Goal: Task Accomplishment & Management: Manage account settings

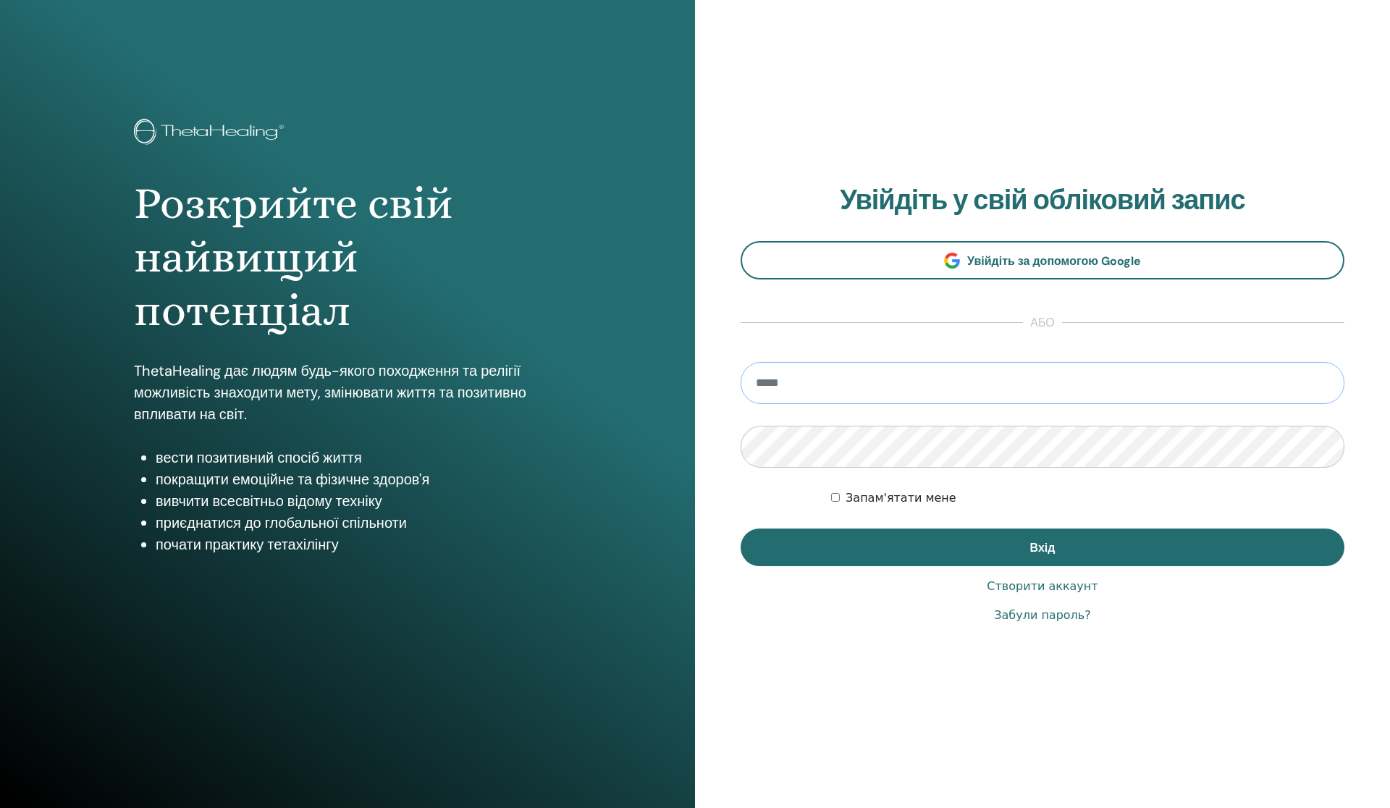
type input "**********"
click at [1043, 547] on button "Вхід" at bounding box center [1043, 548] width 604 height 38
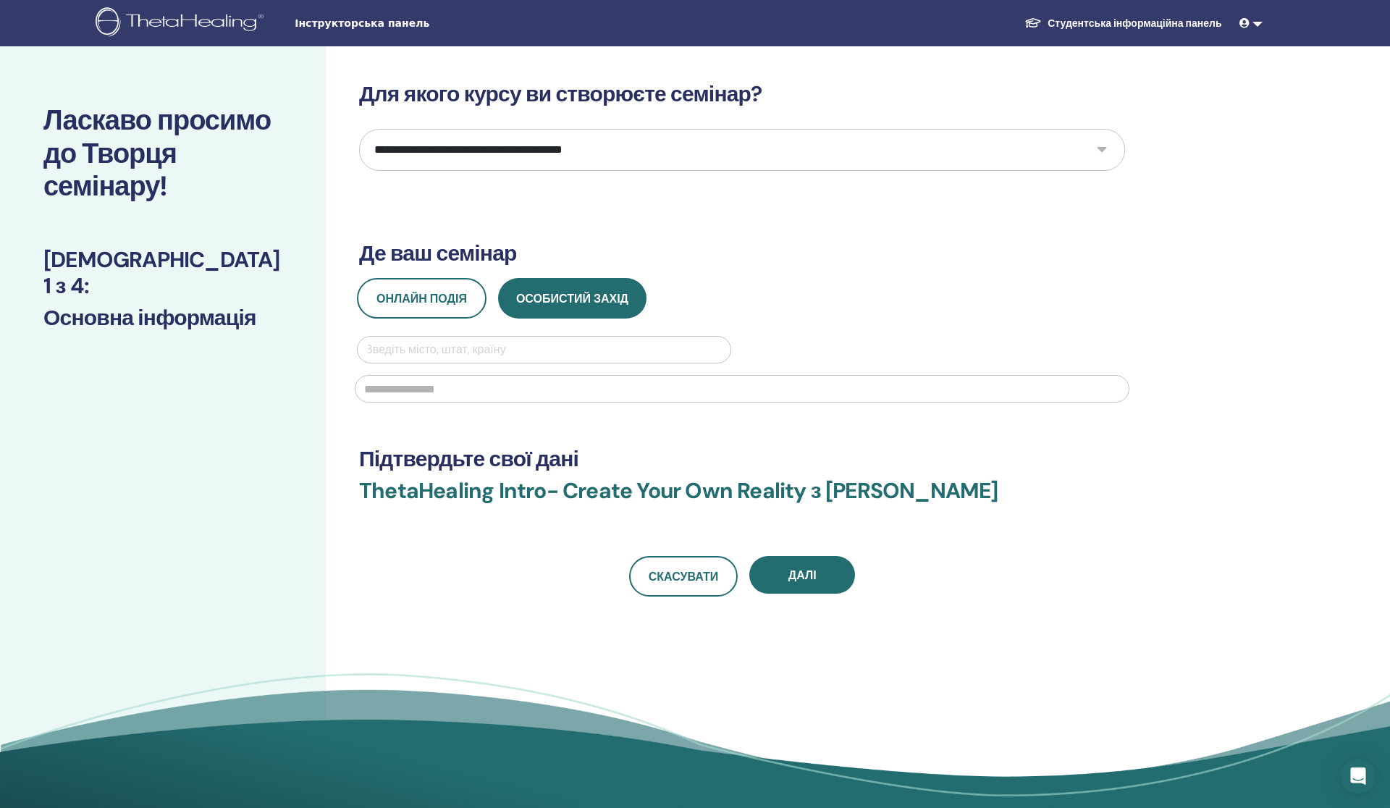
click at [705, 136] on select "**********" at bounding box center [742, 150] width 766 height 42
click at [1050, 25] on link "Студентська інформаційна панель" at bounding box center [1123, 23] width 220 height 27
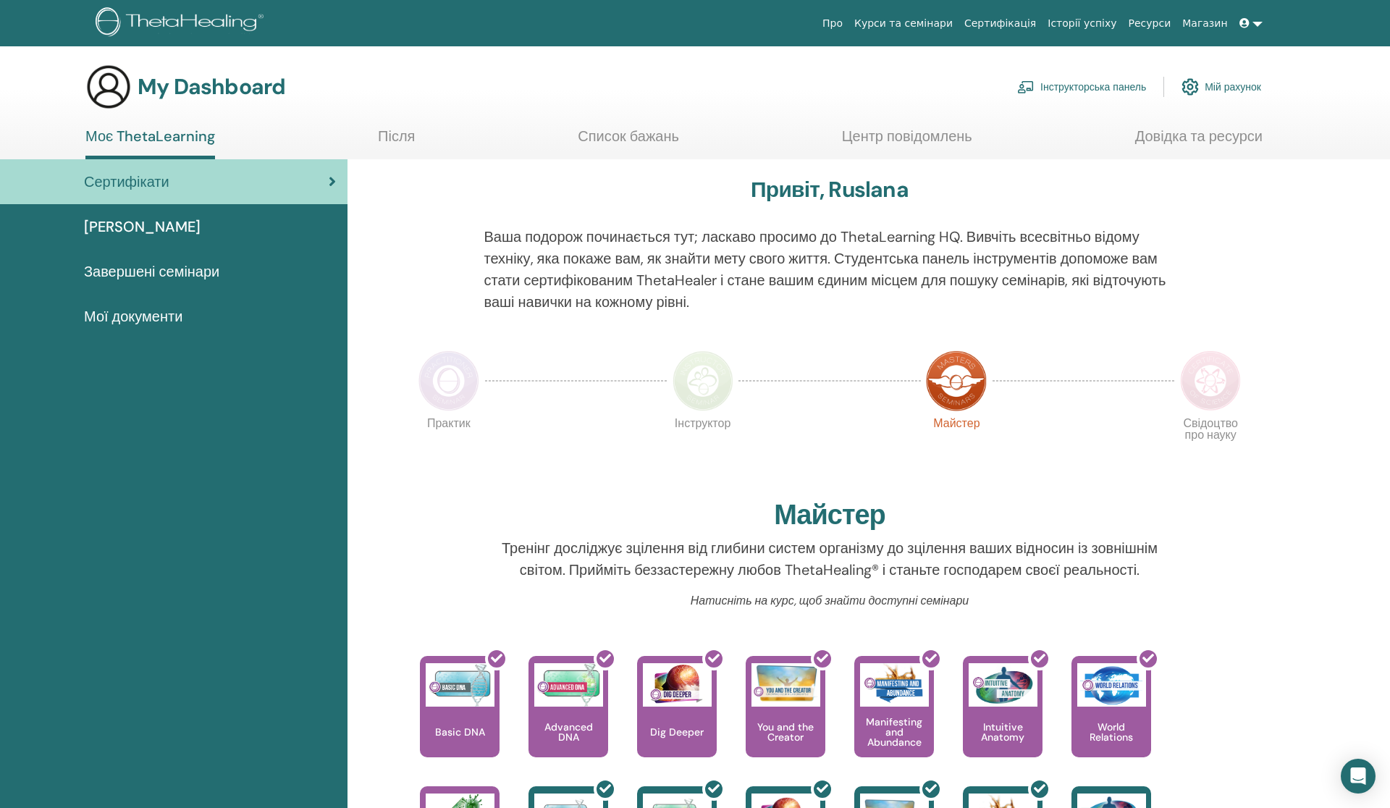
click at [1321, 513] on div "Привіт, Ruslana Ваша подорож починається тут; ласкаво просимо до ThetaLearning …" at bounding box center [869, 691] width 1043 height 1064
click at [1122, 82] on link "Інструкторська панель" at bounding box center [1081, 87] width 129 height 32
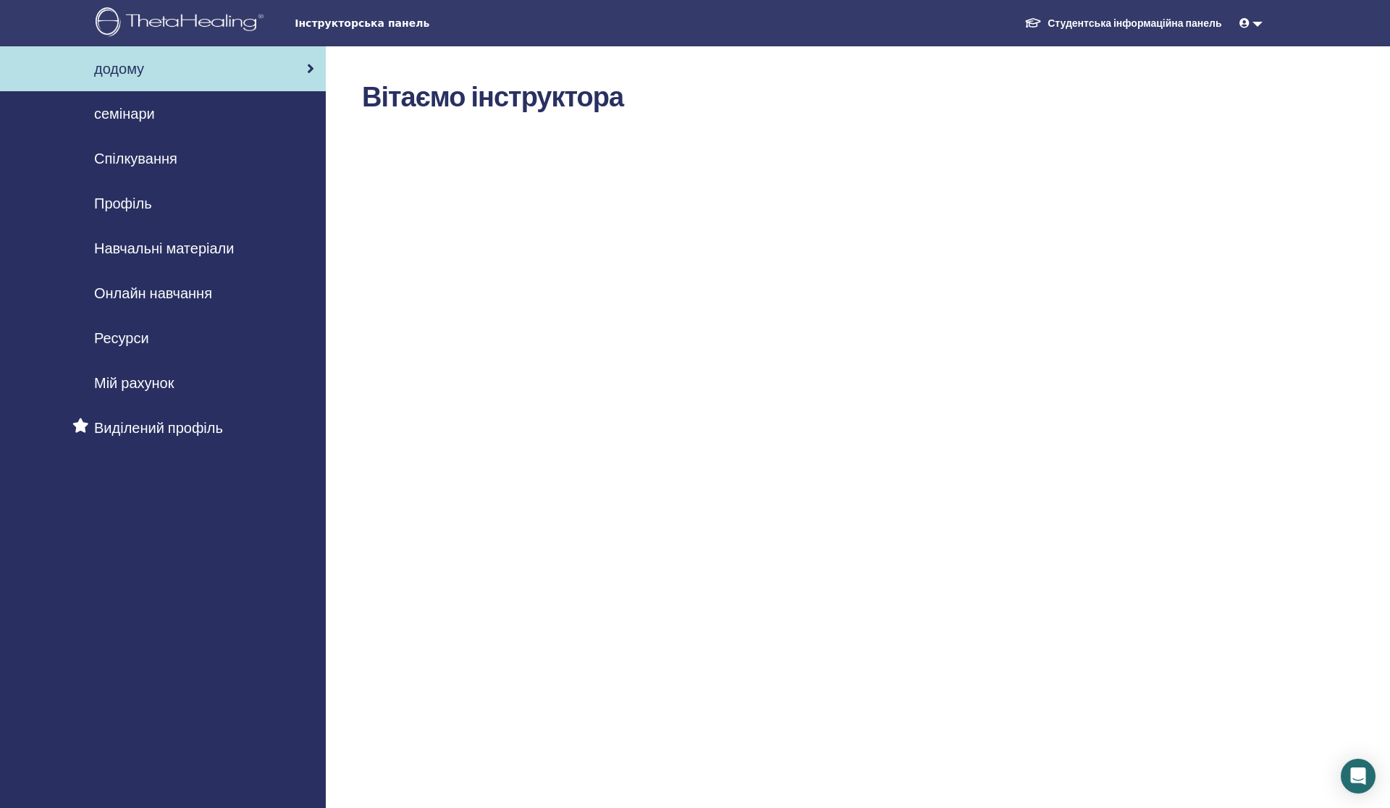
click at [154, 112] on span "семінари" at bounding box center [124, 114] width 61 height 22
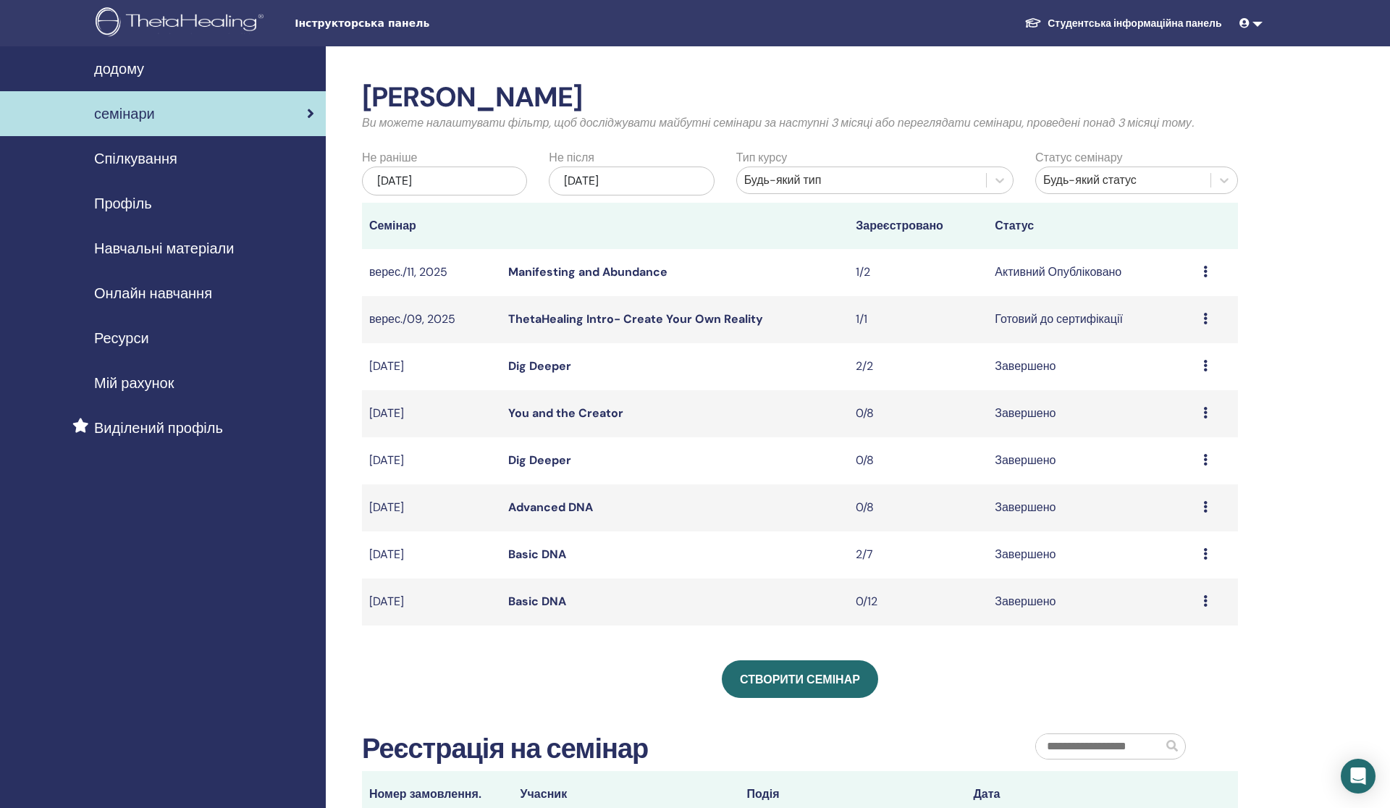
click at [867, 271] on td "1/2" at bounding box center [918, 272] width 139 height 47
click at [579, 271] on link "Manifesting and Abundance" at bounding box center [587, 271] width 159 height 15
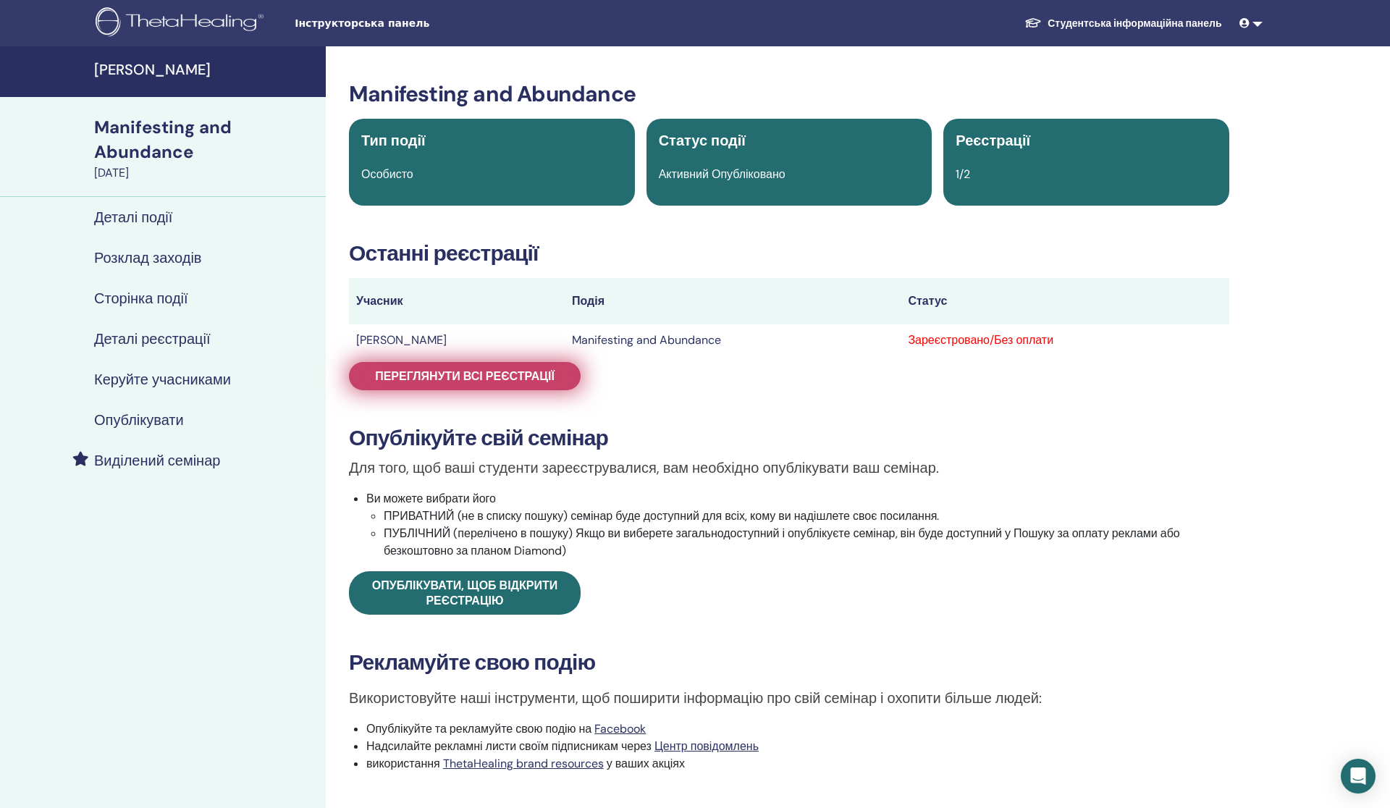
click at [534, 382] on span "Переглянути всі реєстрації" at bounding box center [465, 376] width 180 height 15
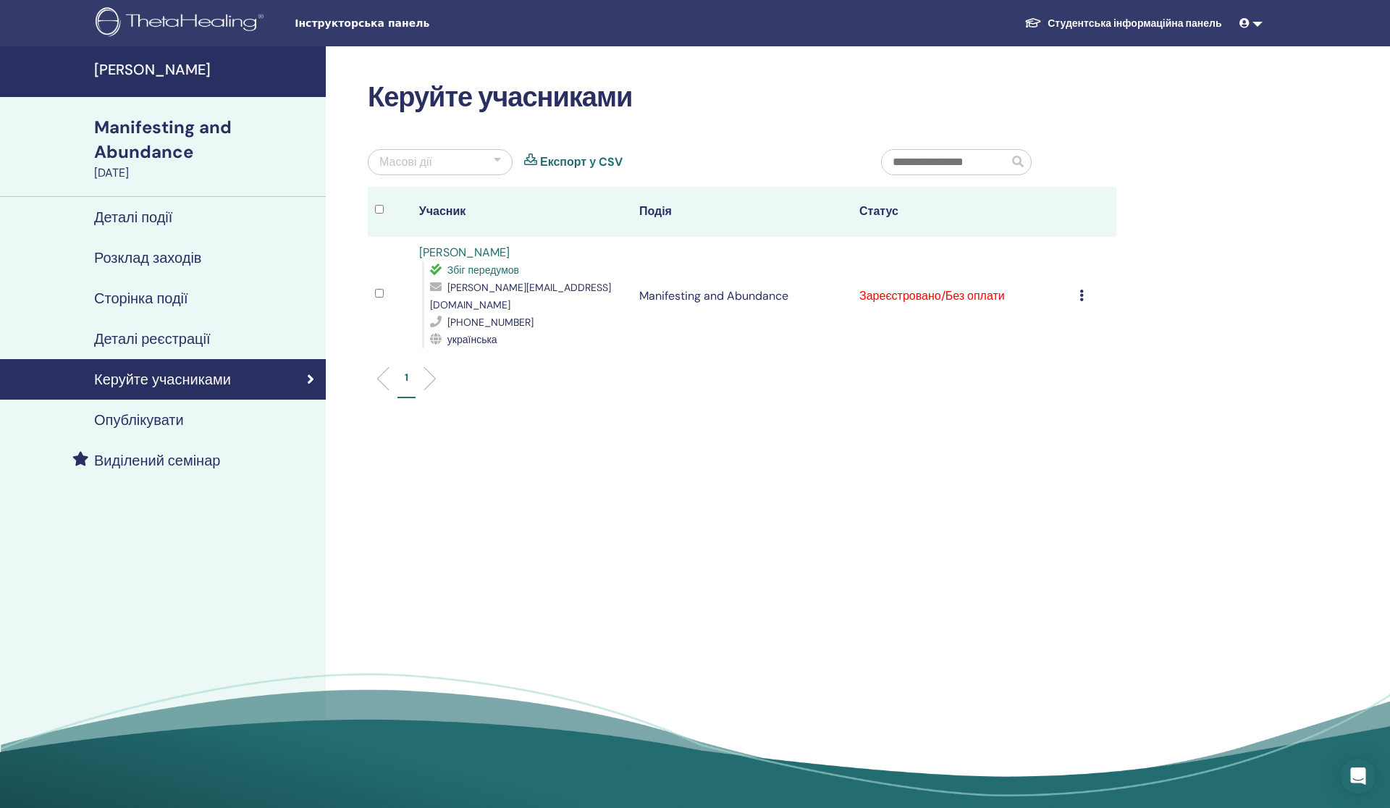
click at [1082, 290] on icon at bounding box center [1082, 296] width 4 height 12
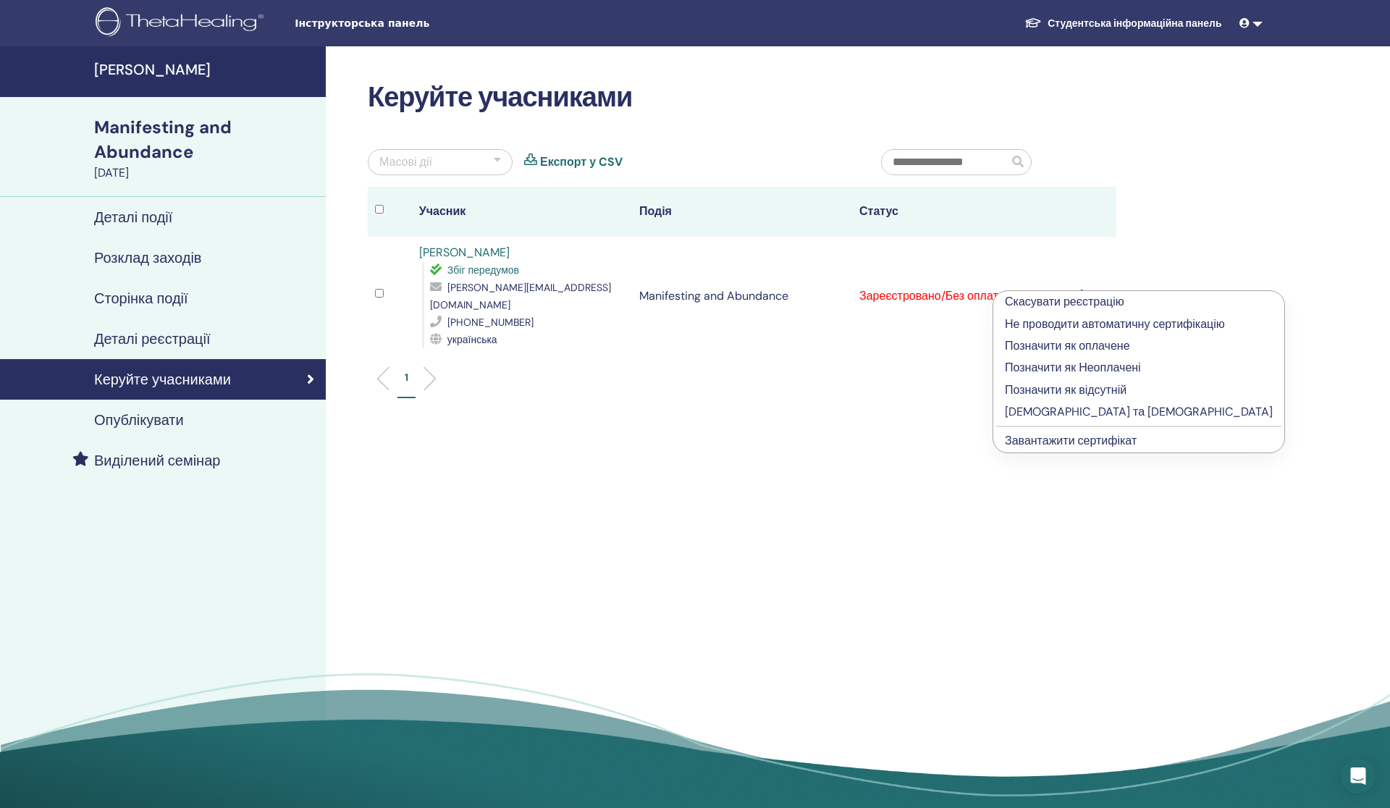
click at [1043, 343] on p "Позначити як оплачене" at bounding box center [1139, 345] width 268 height 17
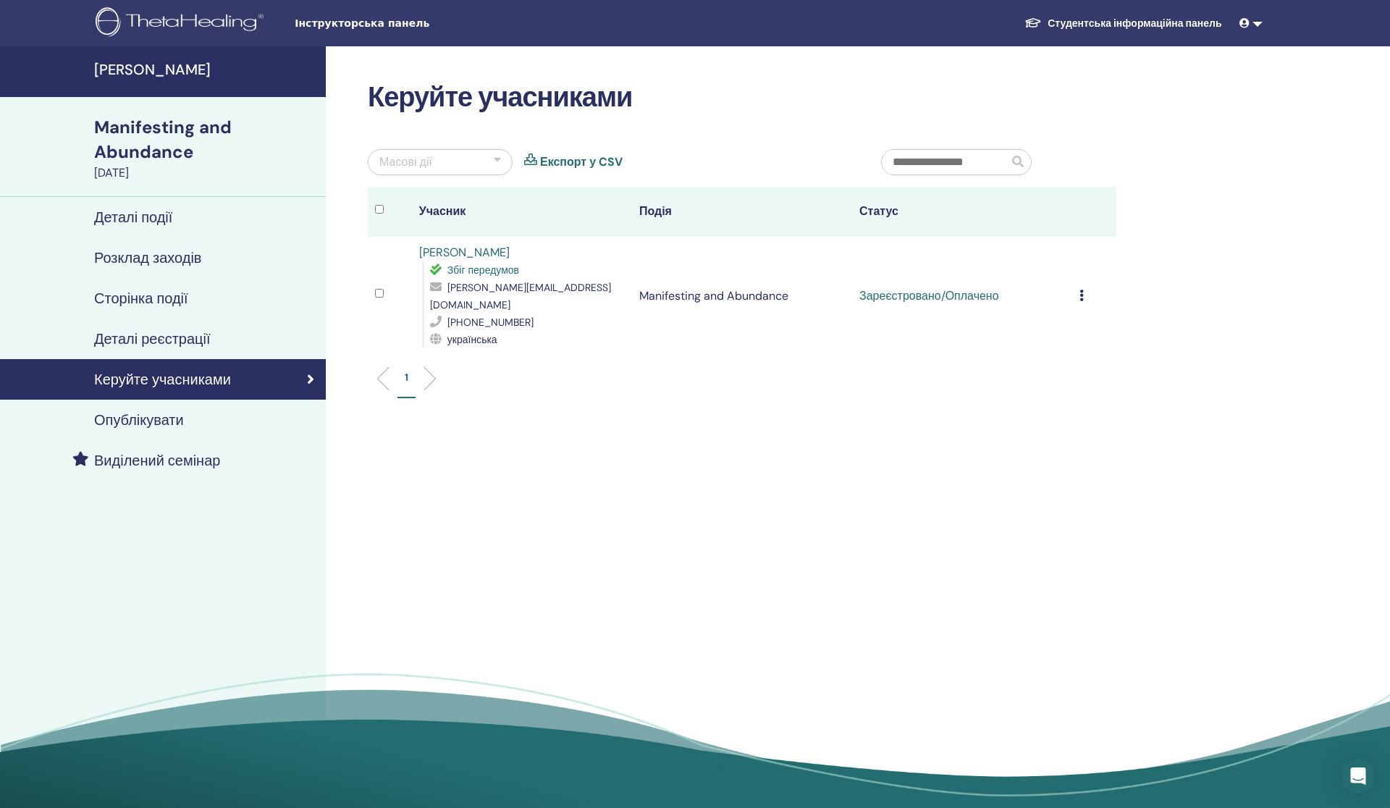
click at [1080, 290] on icon at bounding box center [1082, 296] width 4 height 12
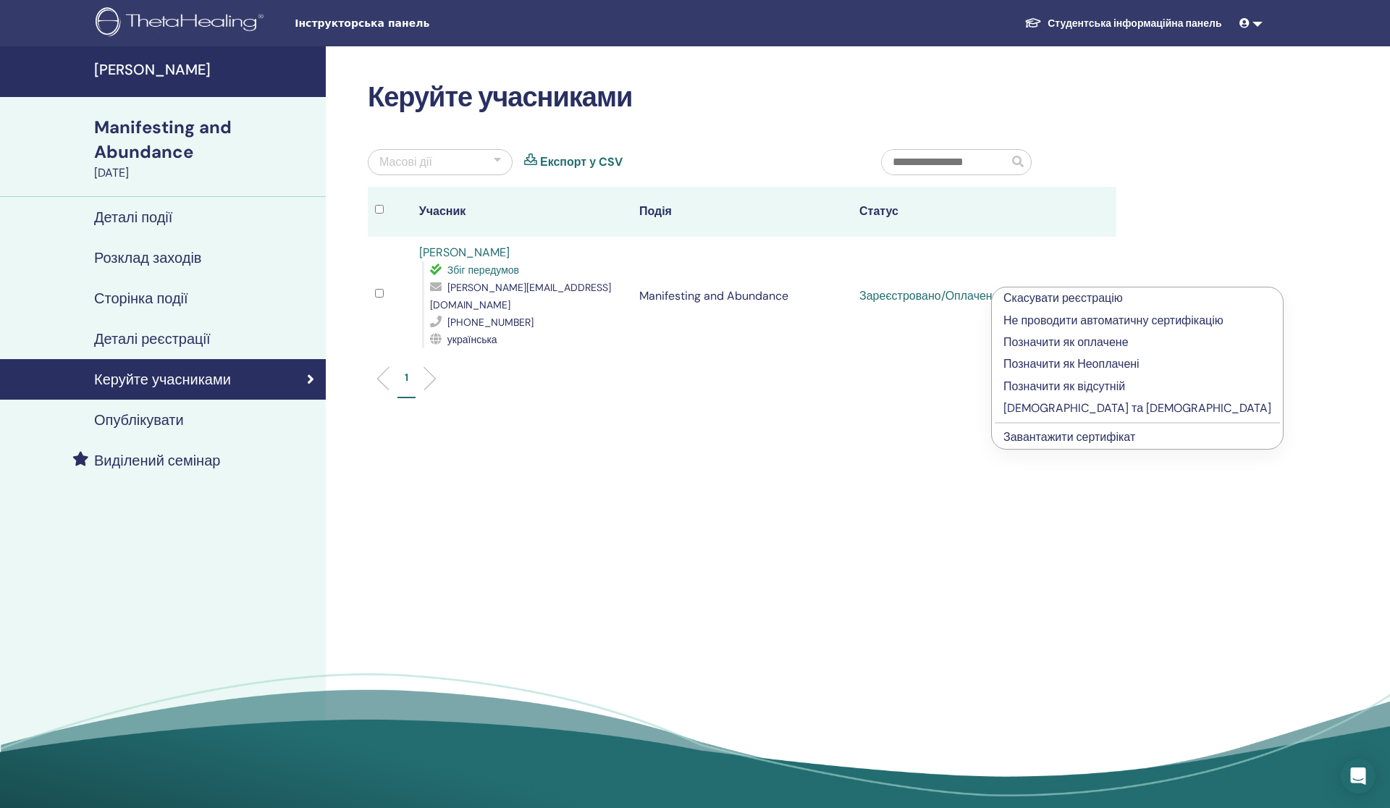
click at [1075, 407] on p "[DEMOGRAPHIC_DATA] та [DEMOGRAPHIC_DATA]" at bounding box center [1138, 408] width 268 height 17
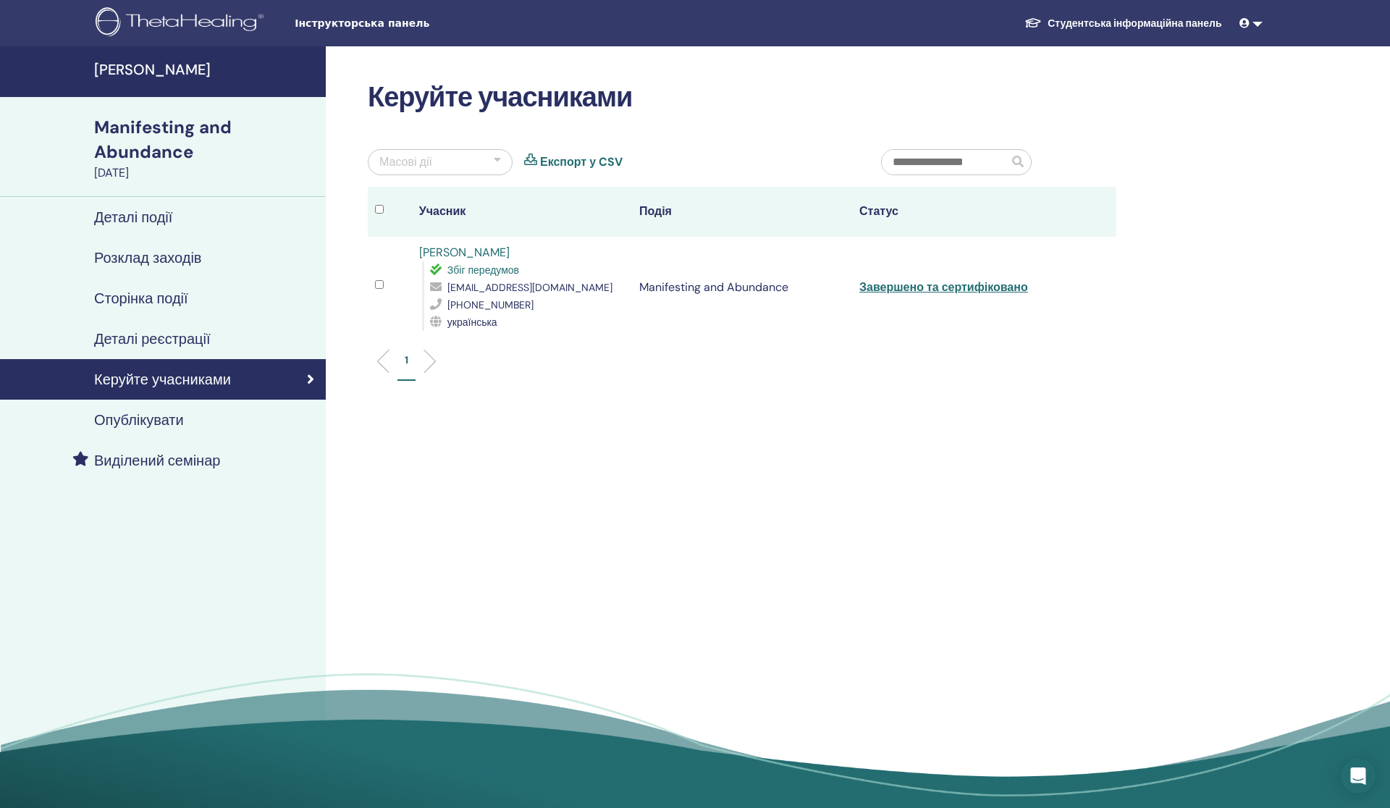
click at [953, 287] on link "Завершено та сертифіковано" at bounding box center [943, 286] width 169 height 15
click at [151, 68] on h4 "[PERSON_NAME]" at bounding box center [205, 69] width 223 height 17
